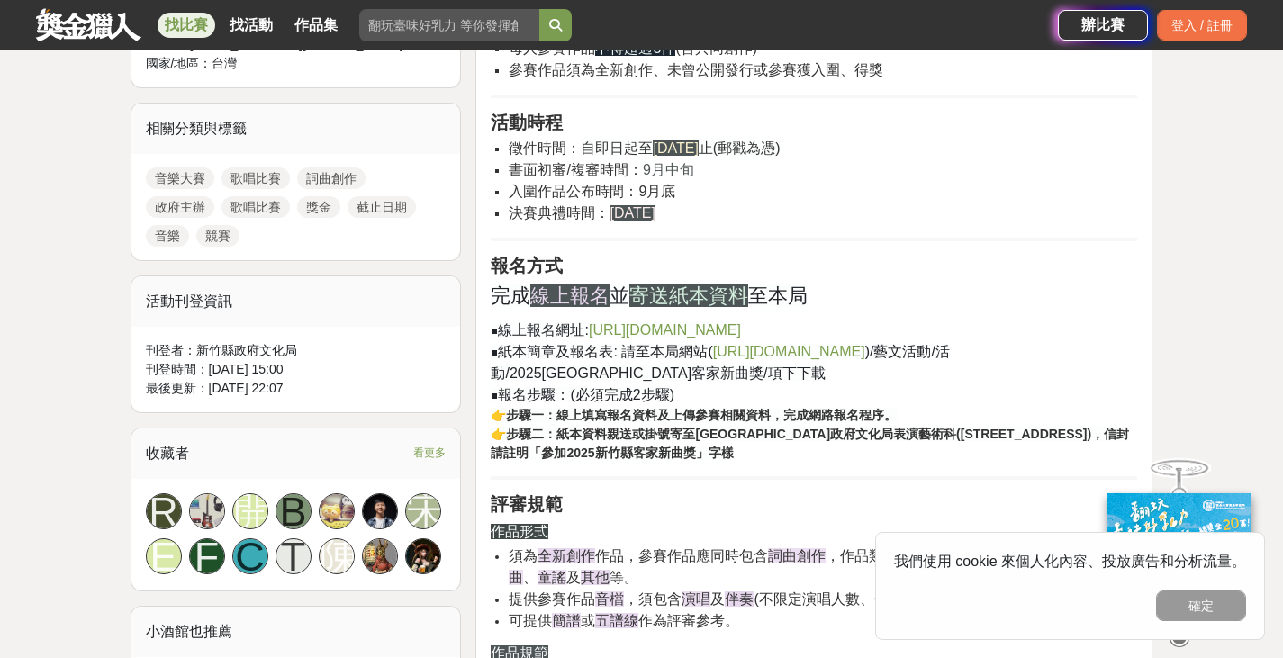
scroll to position [810, 0]
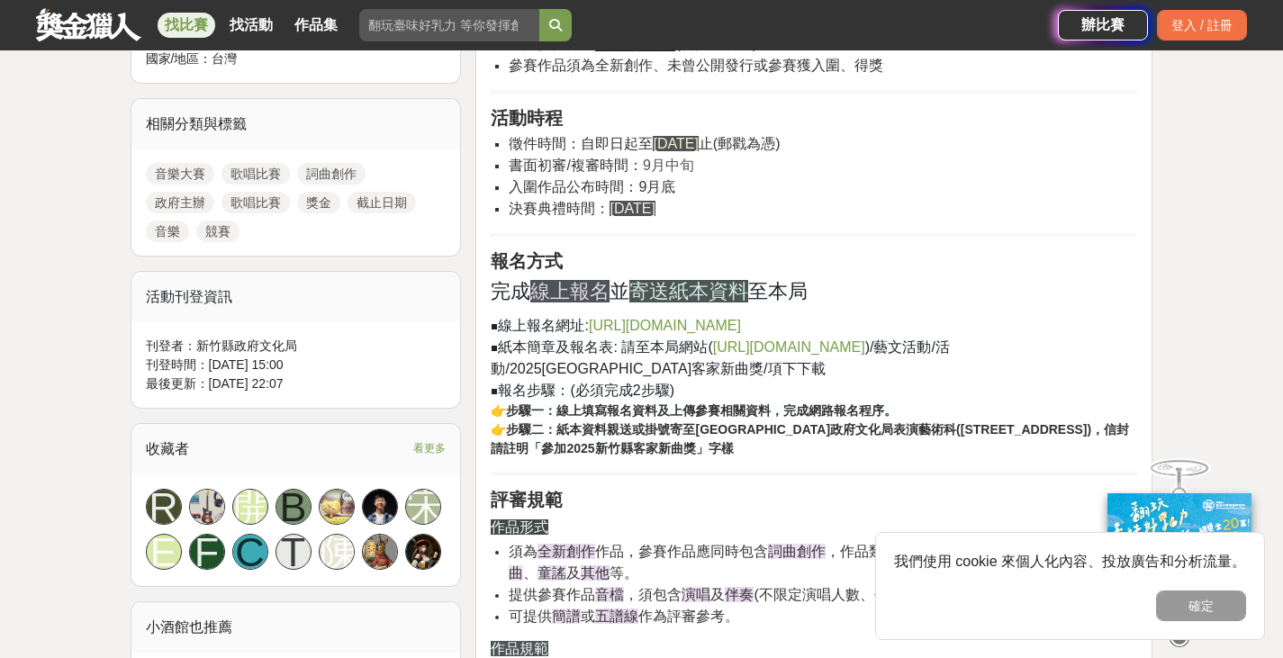
click at [680, 324] on link "[URL][DOMAIN_NAME]" at bounding box center [665, 325] width 152 height 15
click at [1001, 283] on p "完成 線上報名 並 寄送紙本資料 至本局" at bounding box center [814, 291] width 646 height 30
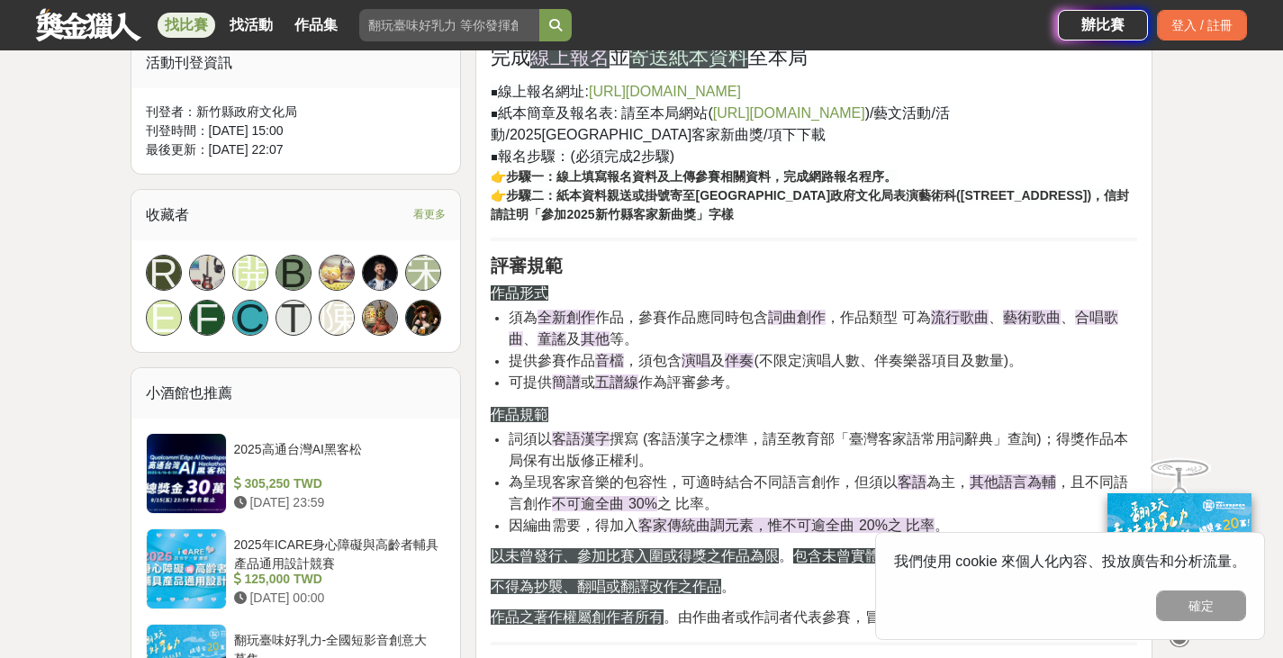
scroll to position [1080, 0]
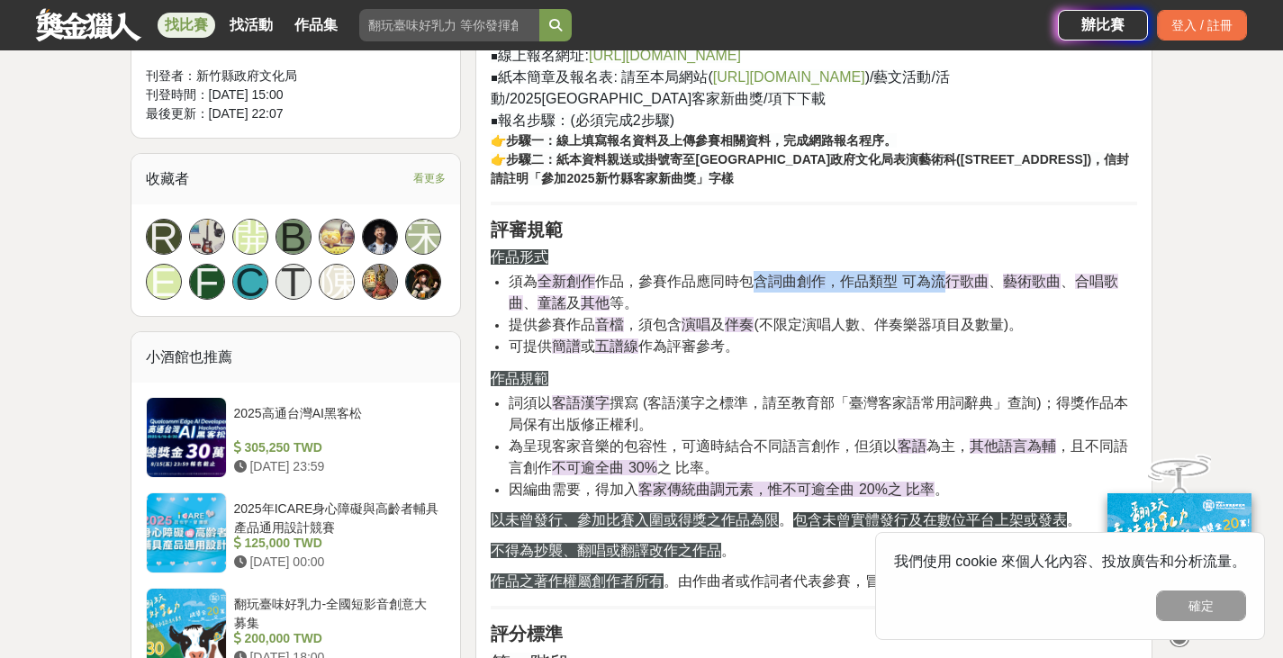
drag, startPoint x: 759, startPoint y: 278, endPoint x: 954, endPoint y: 280, distance: 195.3
click at [953, 280] on li "須為 全新創作 作品，參賽作品應同時包含 詞曲創作 ，作品類型 可為 流行歌曲 、 藝術歌曲 、 合唱歌曲 、 童謠 及 其他 等。" at bounding box center [823, 292] width 628 height 43
click at [954, 280] on span "流行歌曲" at bounding box center [960, 281] width 58 height 15
click at [1019, 300] on li "須為 全新創作 作品，參賽作品應同時包含 詞曲創作 ，作品類型 可為 流行歌曲 、 藝術歌曲 、 合唱歌曲 、 童謠 及 其他 等。" at bounding box center [823, 292] width 628 height 43
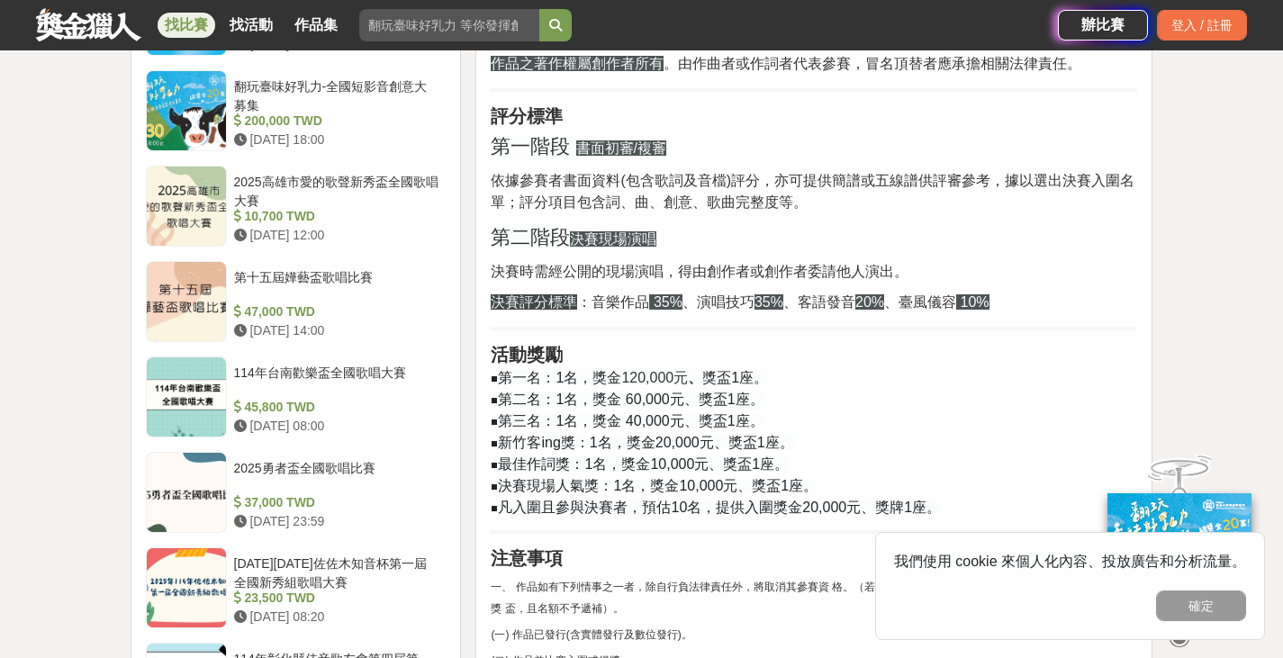
scroll to position [1620, 0]
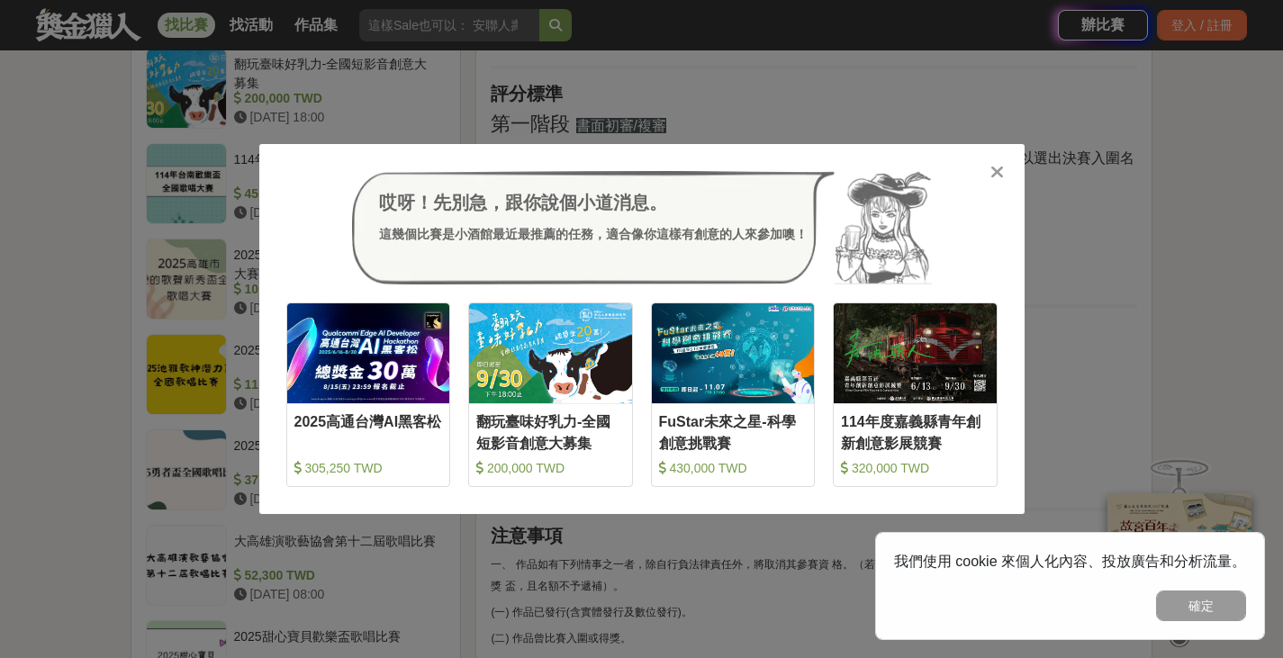
click at [104, 163] on div "哎呀！先別急，跟你說個小道消息。 這幾個比賽是小酒館最近最推薦的任務，適合像你這樣有創意的人來參加噢！ 收藏 2025高通台灣AI黑客松 305,250 TW…" at bounding box center [641, 329] width 1283 height 658
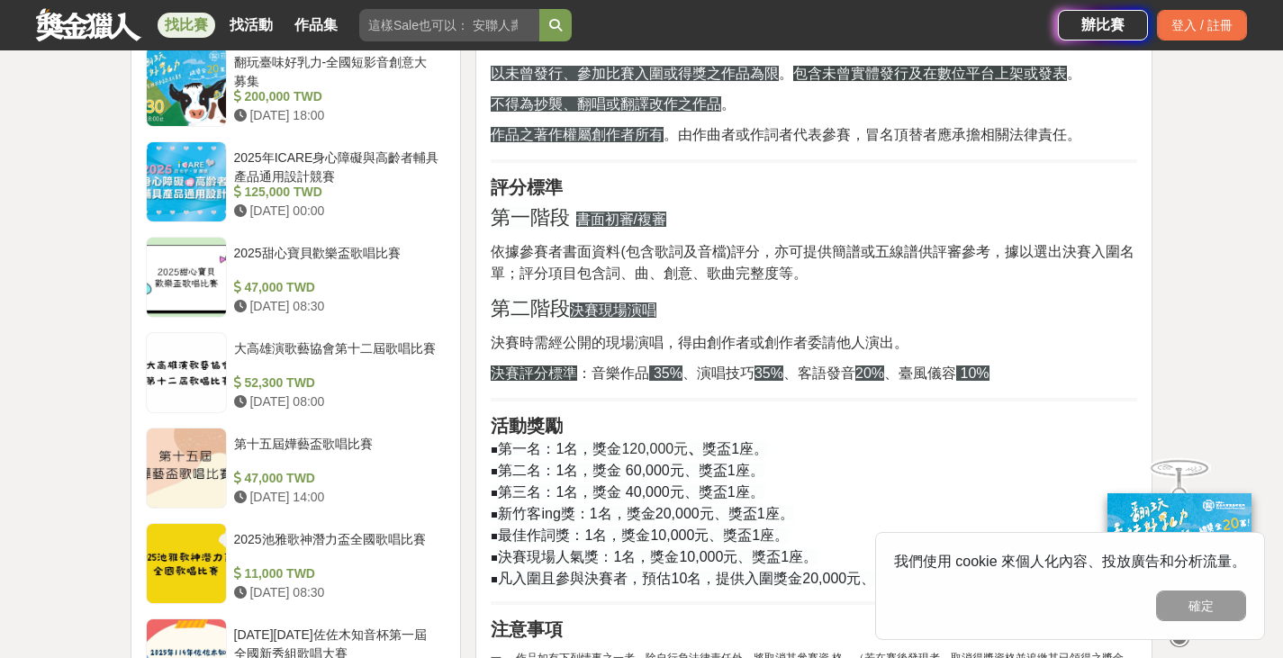
scroll to position [1260, 0]
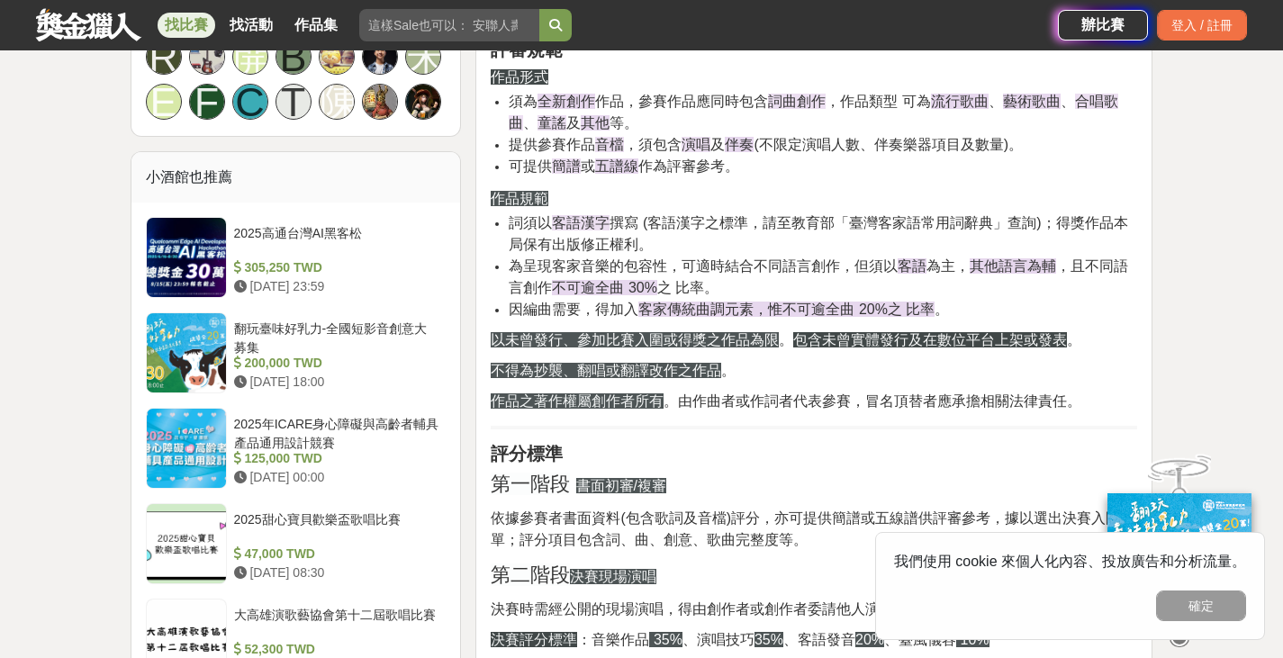
click at [1043, 242] on li "詞須以 客語漢字 撰寫 (客語漢字之標準，請至教育部「臺灣客家語常用詞辭典」查詢)；得獎作品本局保有出版修正權利。" at bounding box center [823, 233] width 628 height 43
drag, startPoint x: 846, startPoint y: 273, endPoint x: 510, endPoint y: 313, distance: 338.2
click at [510, 313] on li "因編曲需要，得加入 客家傳統曲調元素，惟不可逾全曲 20%之 比率 。" at bounding box center [823, 310] width 628 height 22
click at [510, 313] on span "因編曲需要，得加入" at bounding box center [574, 309] width 130 height 15
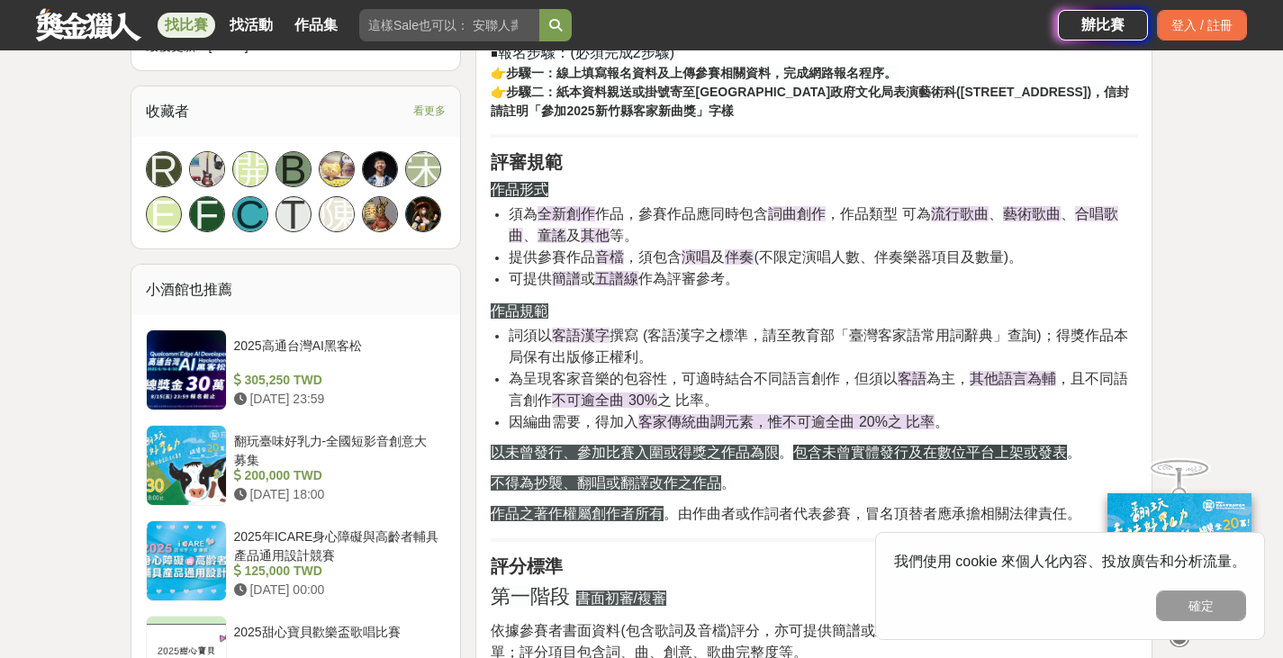
scroll to position [1170, 0]
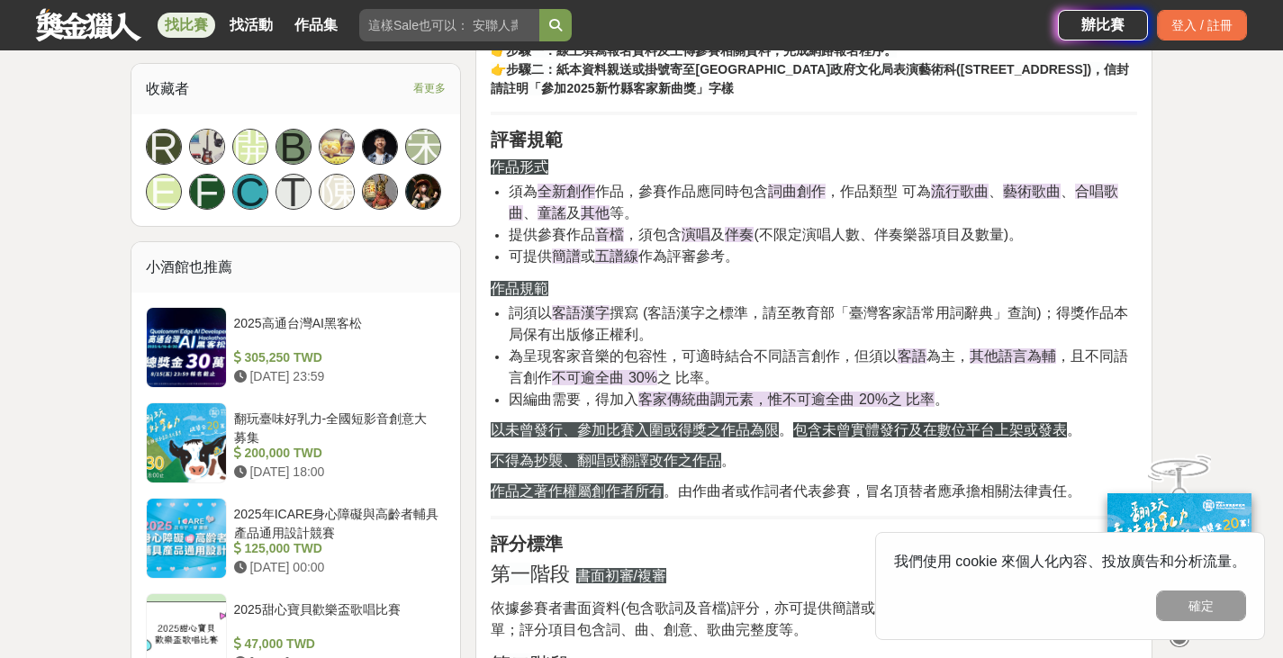
click at [1019, 266] on li "可提供 簡譜 或 五譜線 作為評審參考。" at bounding box center [823, 257] width 628 height 22
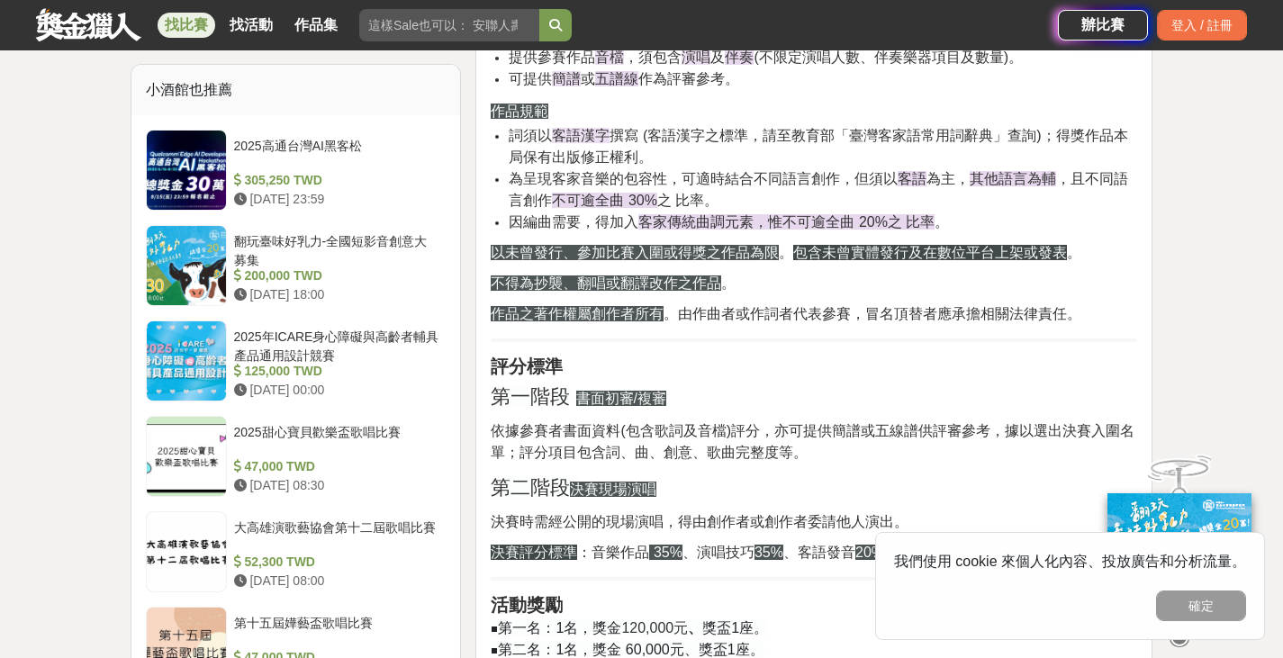
scroll to position [1350, 0]
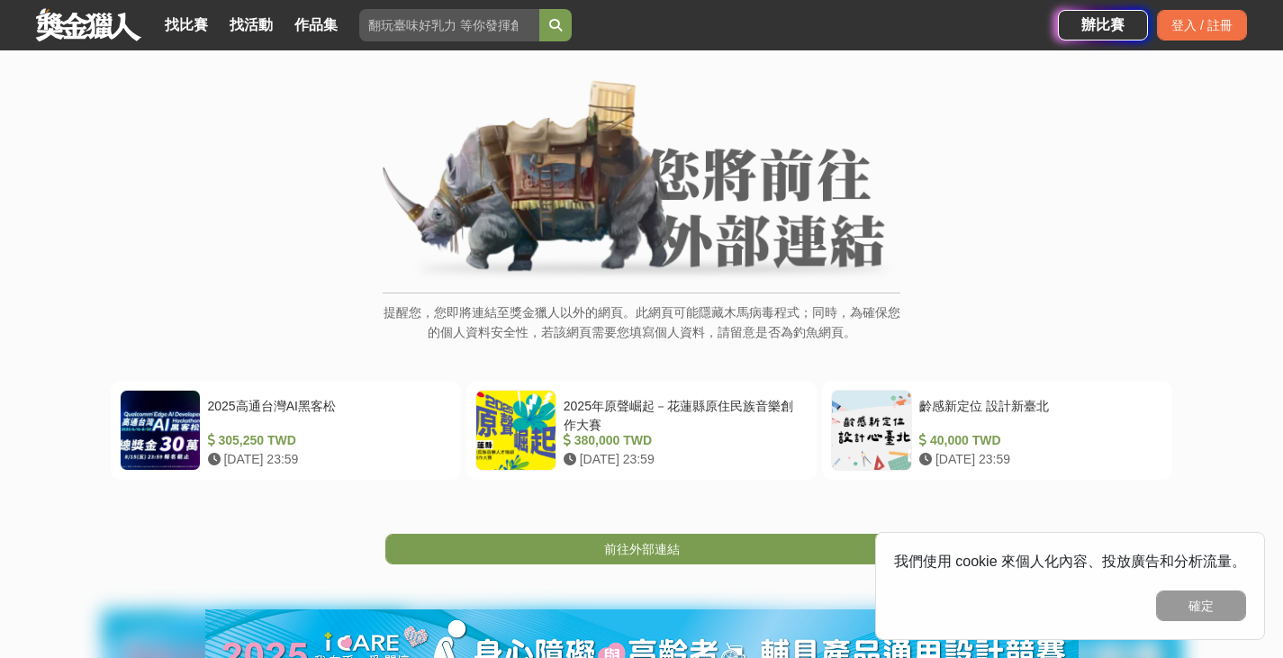
scroll to position [270, 0]
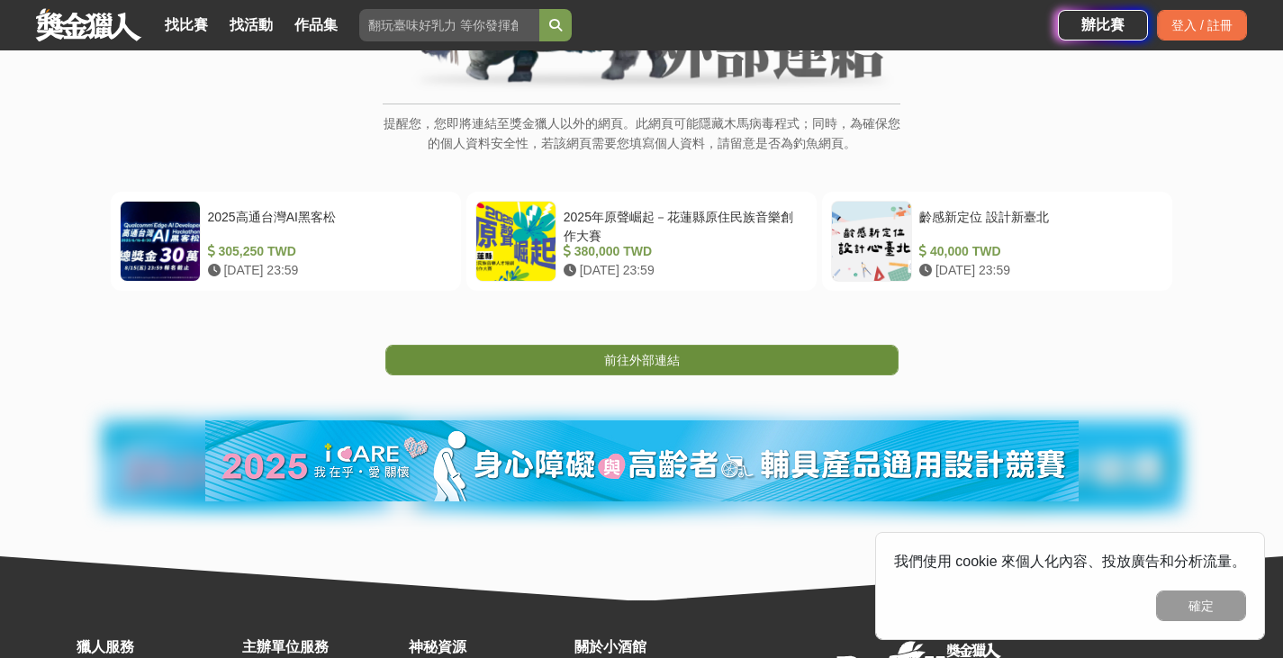
click at [610, 346] on link "前往外部連結" at bounding box center [641, 360] width 513 height 31
